Goal: Task Accomplishment & Management: Use online tool/utility

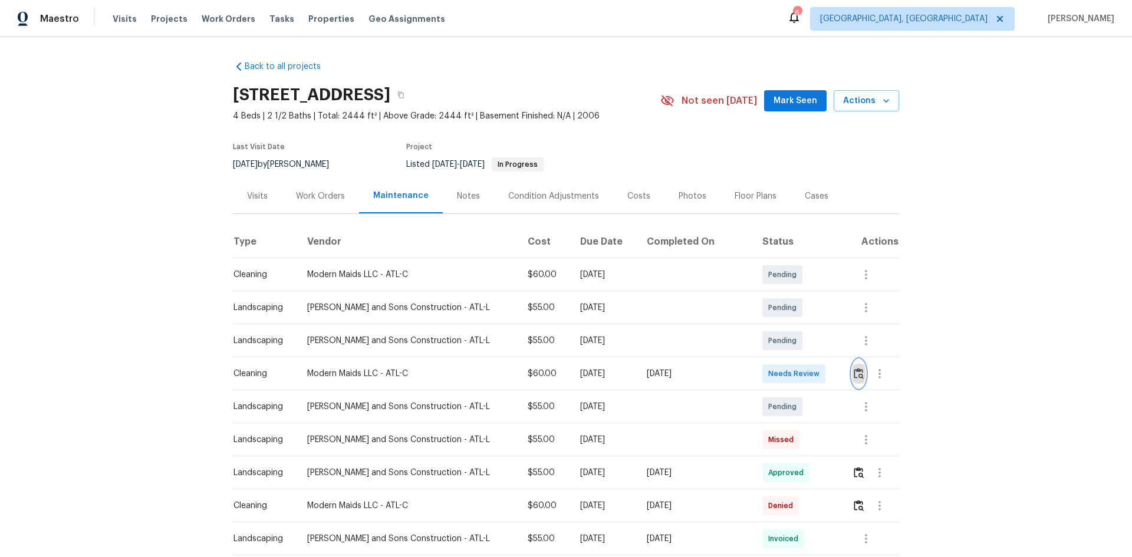
click at [805, 369] on img "button" at bounding box center [859, 373] width 10 height 11
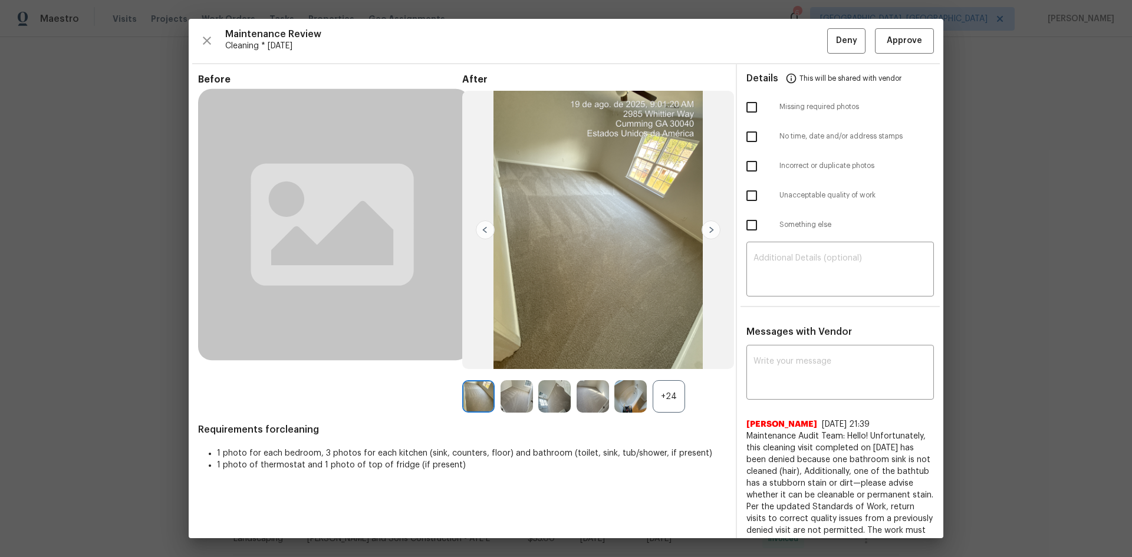
click at [667, 373] on div "+24" at bounding box center [669, 396] width 32 height 32
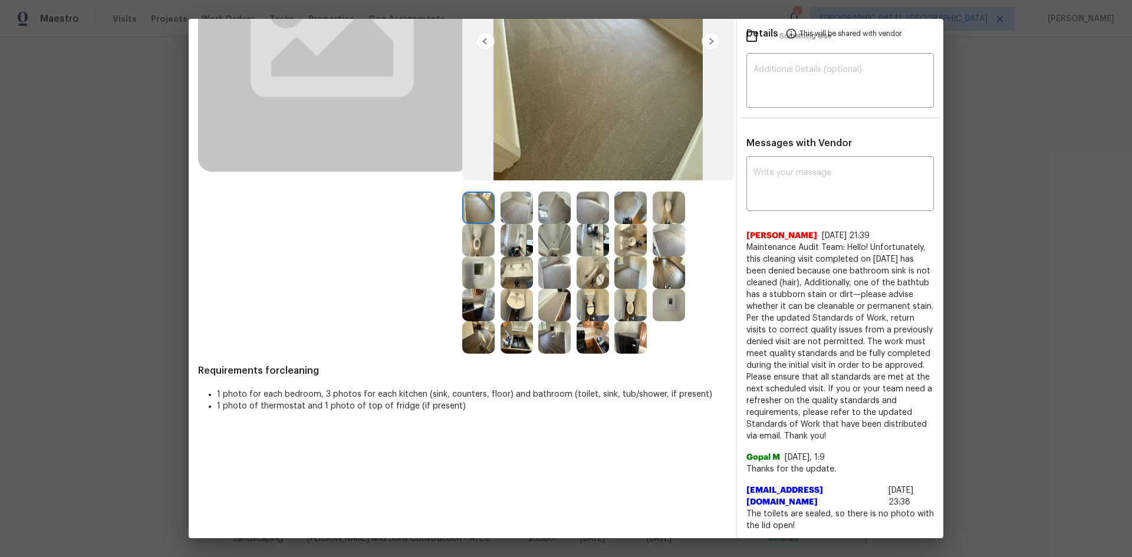
scroll to position [71, 0]
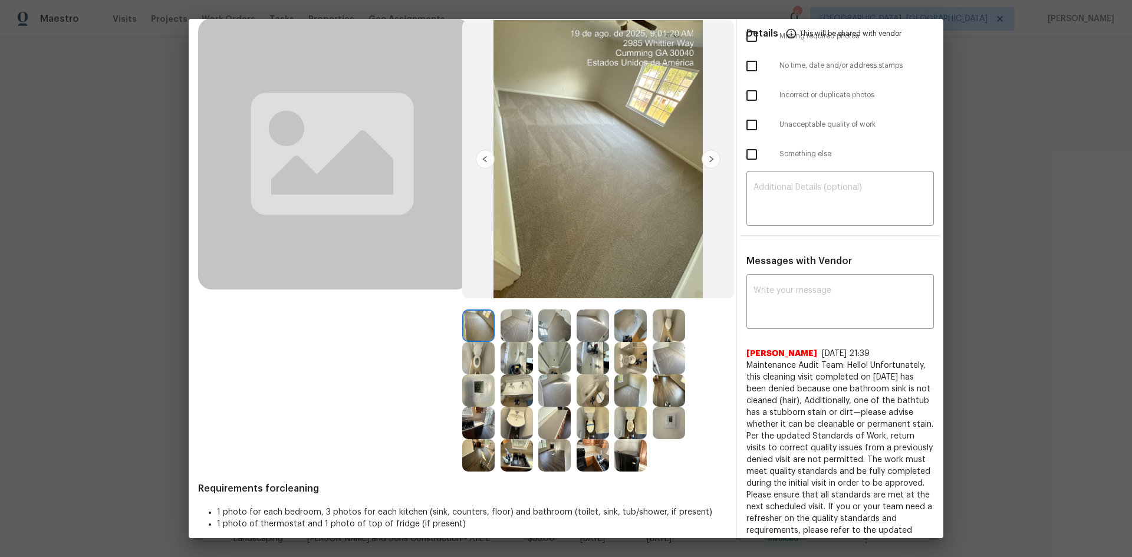
click at [467, 373] on img at bounding box center [478, 390] width 32 height 32
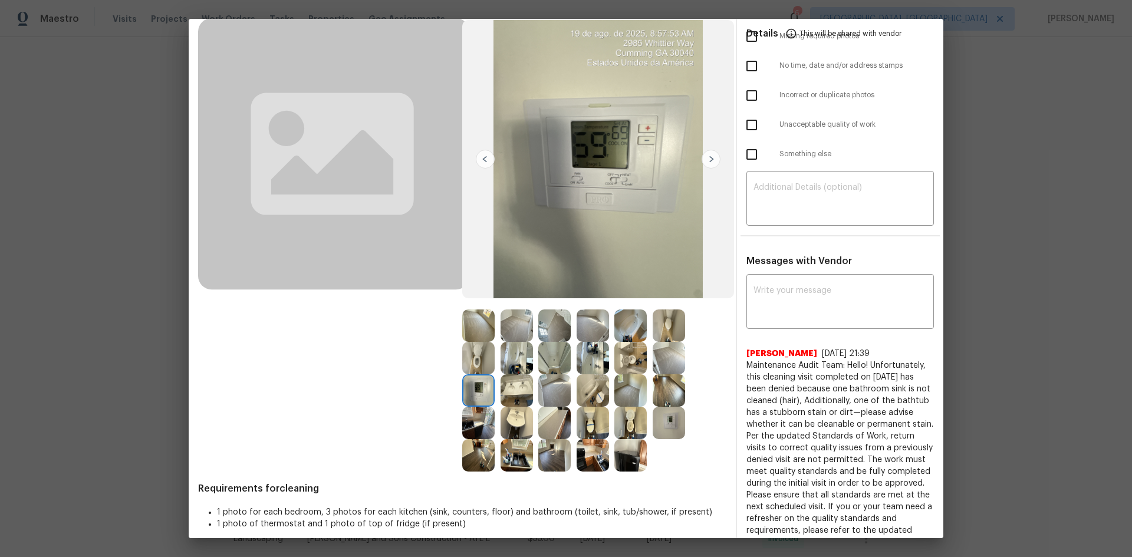
click at [671, 373] on img at bounding box center [669, 423] width 32 height 32
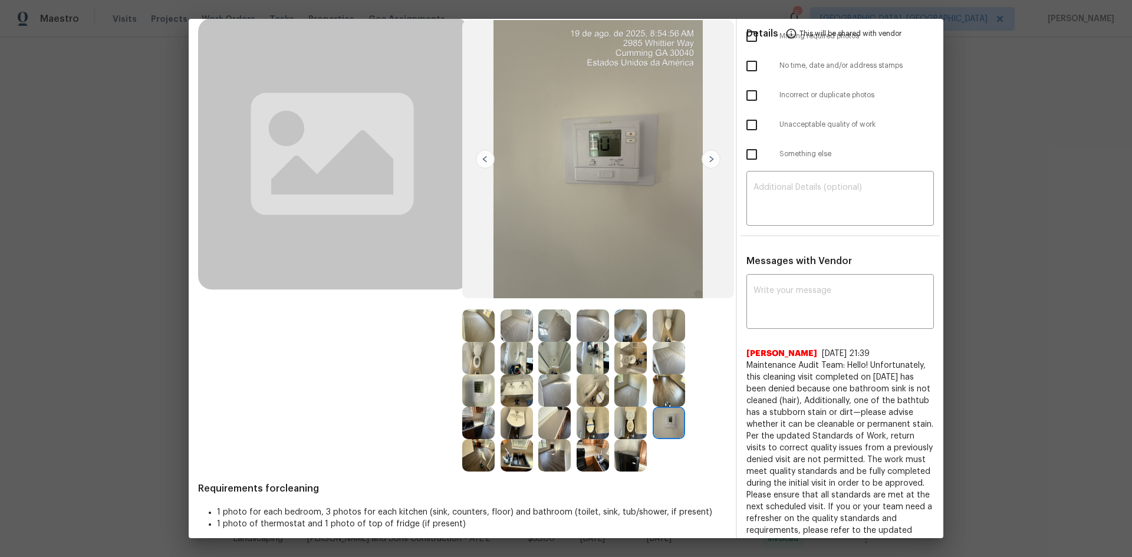
click at [669, 373] on img at bounding box center [669, 423] width 32 height 32
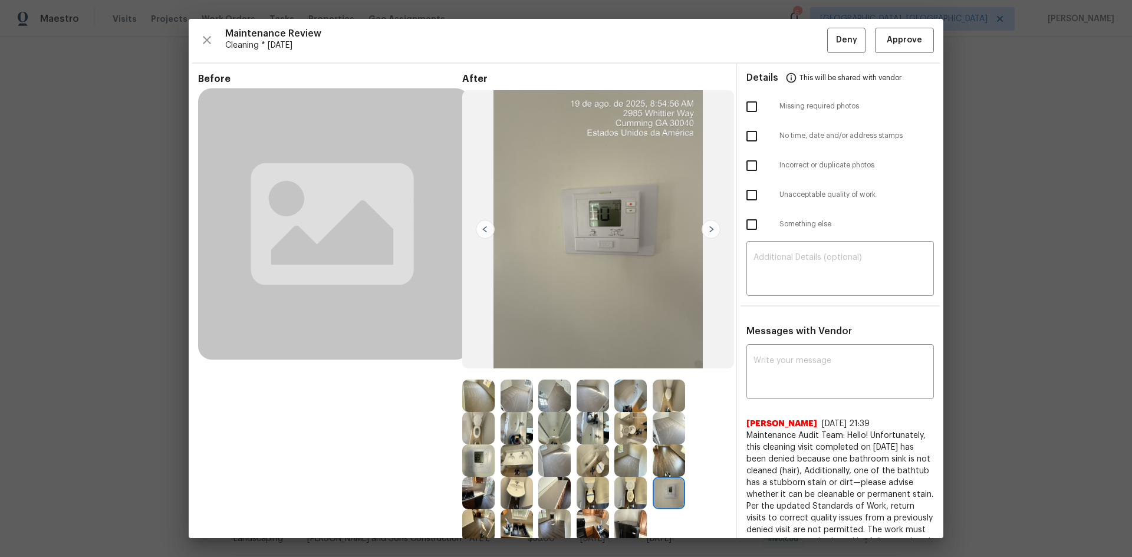
scroll to position [0, 0]
click at [805, 33] on button "Approve" at bounding box center [904, 40] width 59 height 25
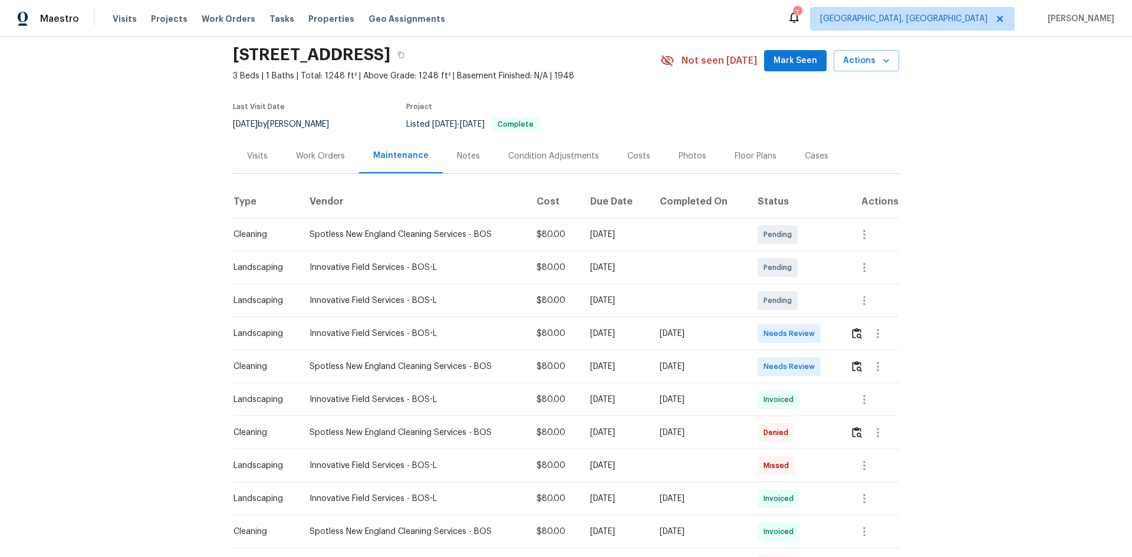
scroll to position [276, 0]
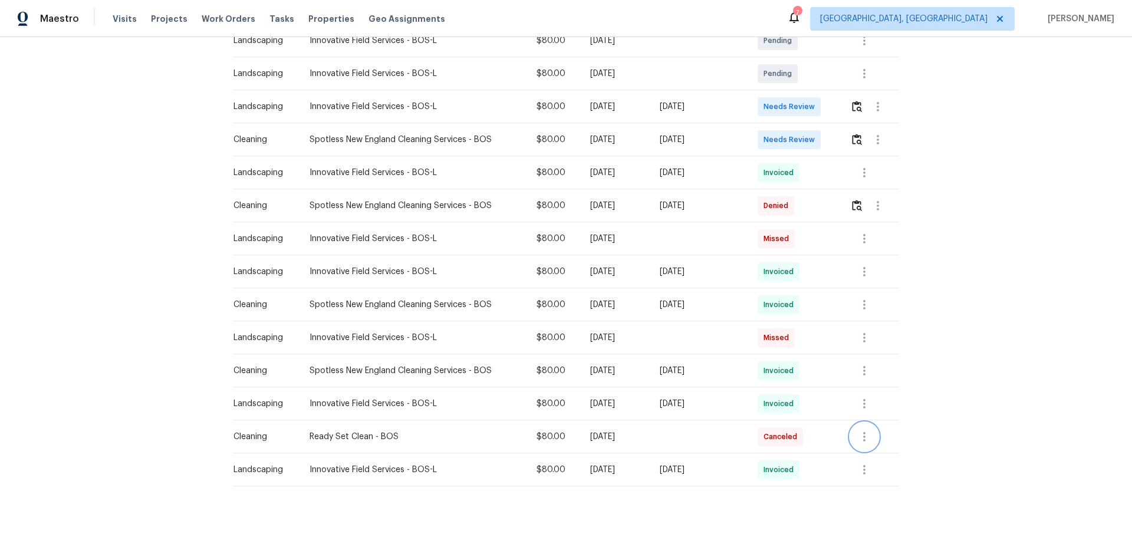
click at [805, 373] on icon "button" at bounding box center [864, 436] width 2 height 9
click at [805, 373] on li "View details" at bounding box center [889, 447] width 83 height 19
